Goal: Information Seeking & Learning: Find specific fact

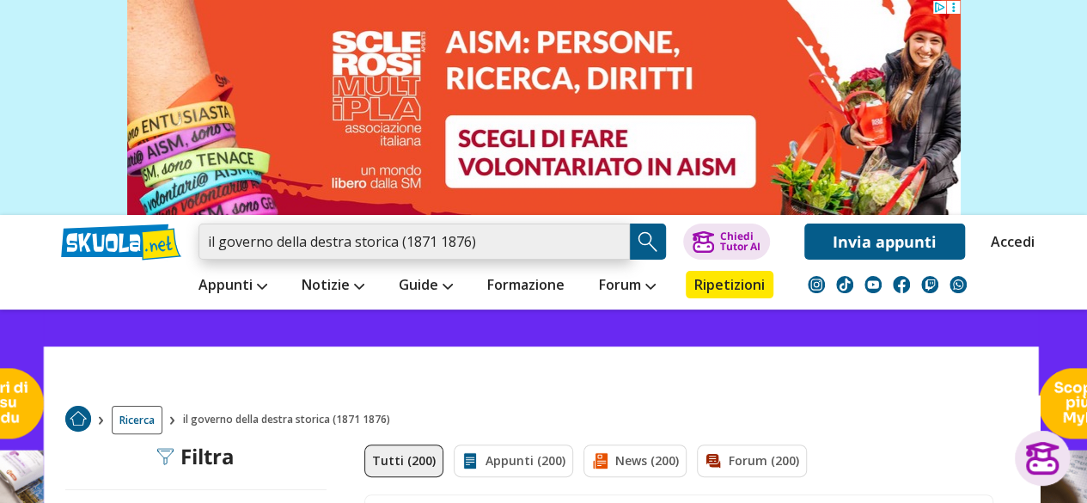
click at [514, 242] on input "il governo della destra storica (1871 1876)" at bounding box center [414, 241] width 431 height 36
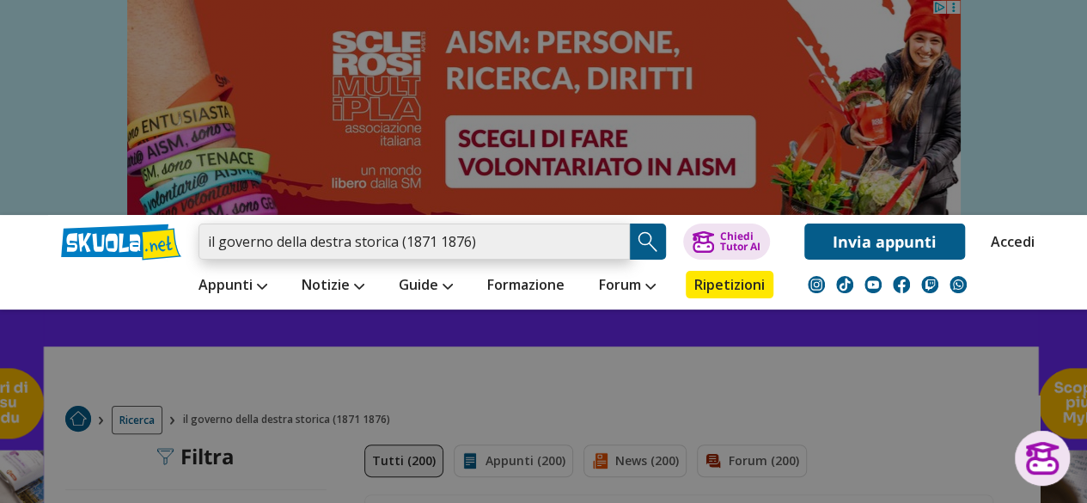
click at [610, 241] on input "il governo della destra storica (1871 1876)" at bounding box center [414, 241] width 431 height 36
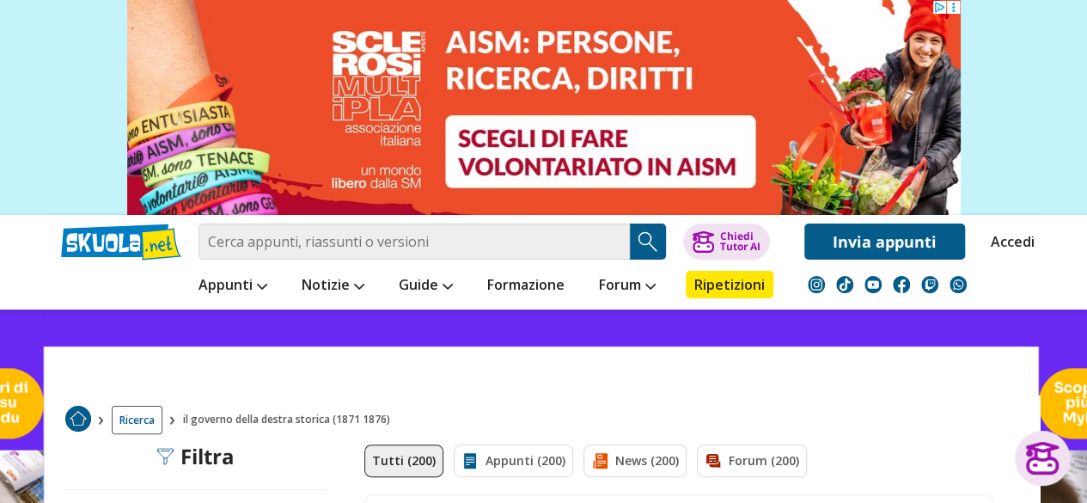
click at [1002, 241] on link "Accedi" at bounding box center [1009, 241] width 36 height 36
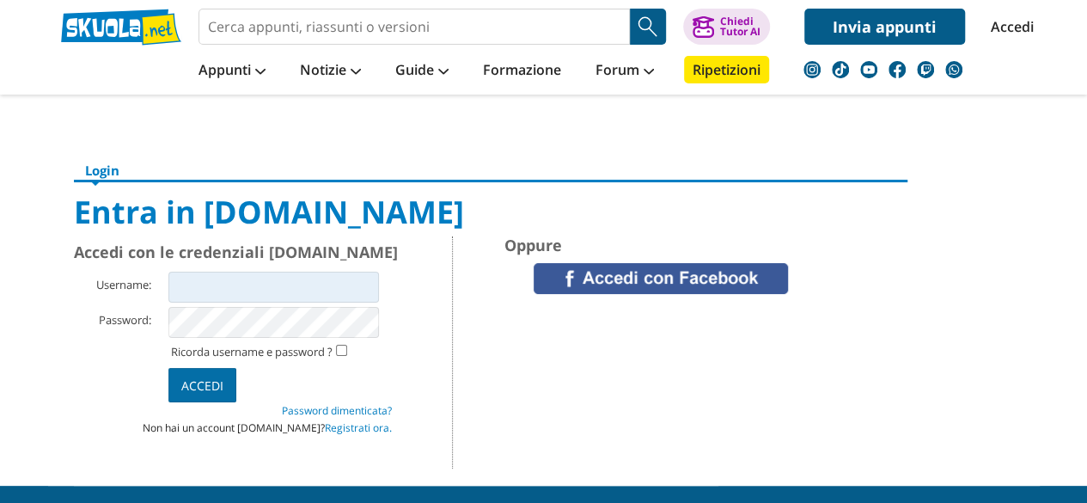
type input "elisa_snappy_2008"
click at [216, 385] on input "Accedi" at bounding box center [202, 385] width 68 height 34
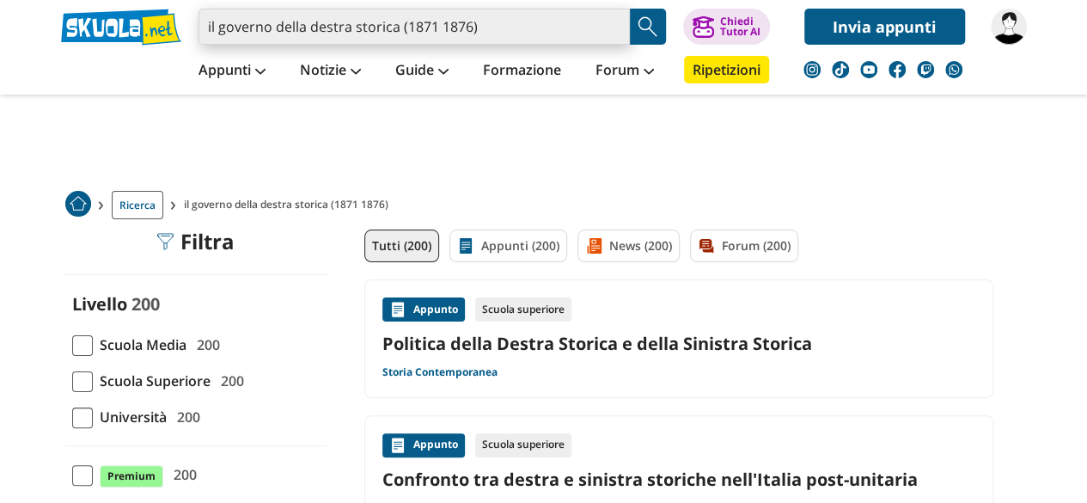
click at [496, 34] on input "il governo della destra storica (1871 1876)" at bounding box center [414, 27] width 431 height 36
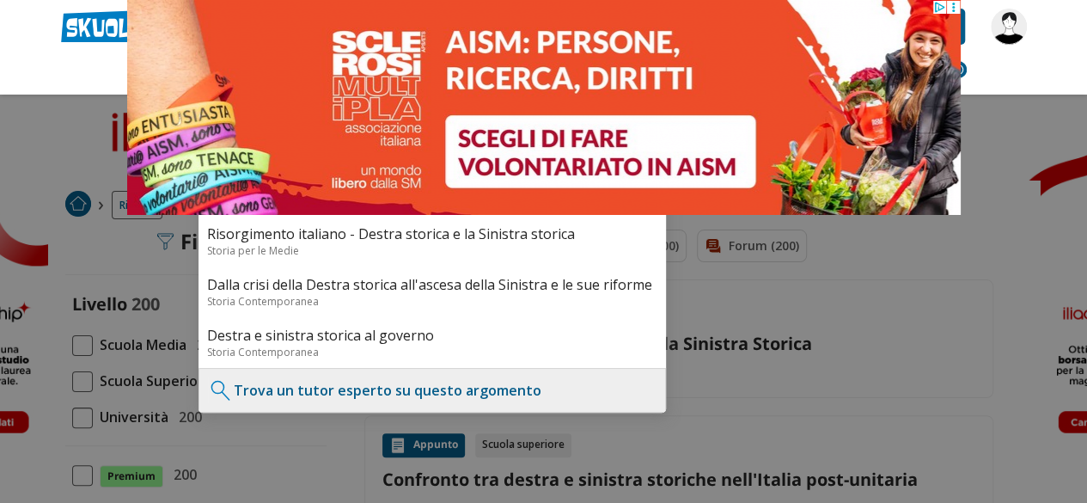
type input "il governo della destra storica"
click at [893, 282] on div at bounding box center [543, 251] width 1087 height 503
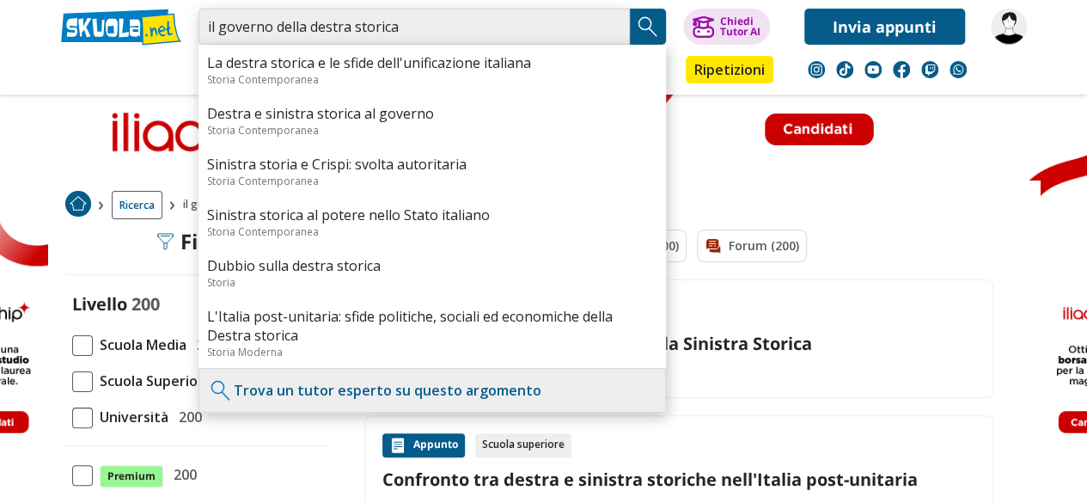
click at [486, 25] on input "il governo della destra storica" at bounding box center [414, 27] width 431 height 36
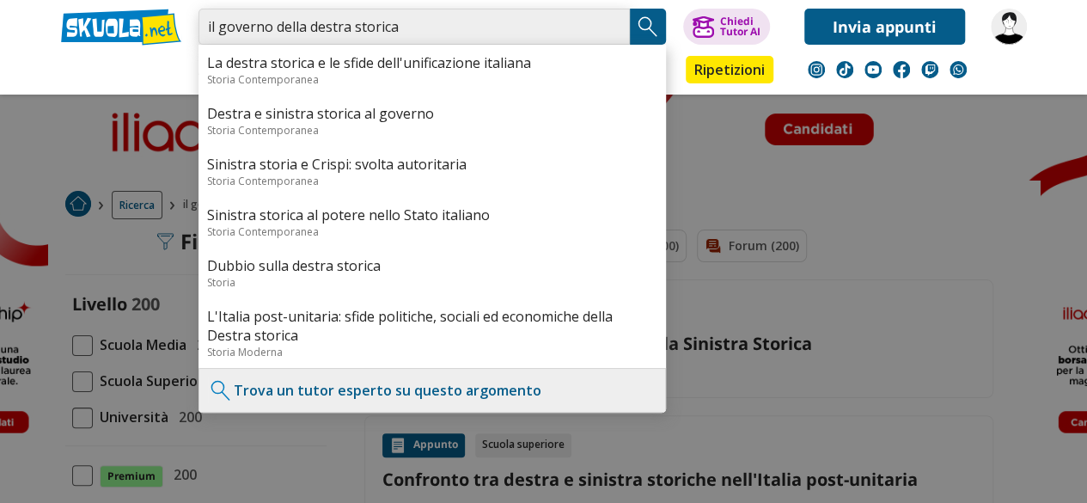
click at [612, 24] on input "il governo della destra storica" at bounding box center [414, 27] width 431 height 36
